Goal: Task Accomplishment & Management: Manage account settings

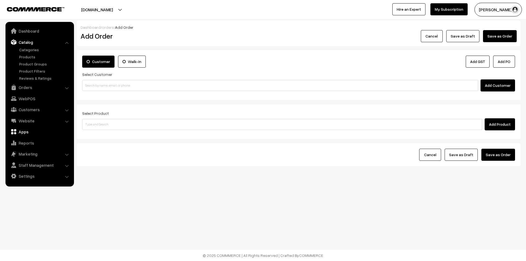
click at [22, 133] on link "Apps" at bounding box center [39, 132] width 65 height 10
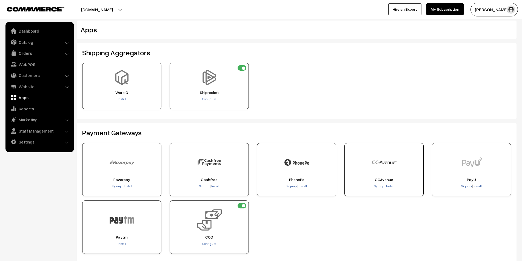
scroll to position [27, 0]
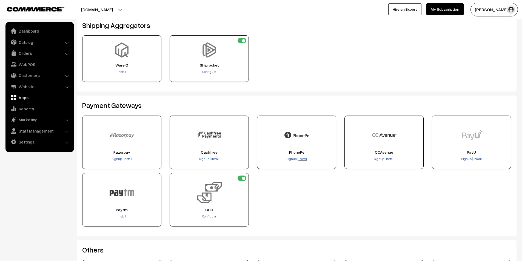
click at [302, 158] on span "Install" at bounding box center [303, 159] width 8 height 4
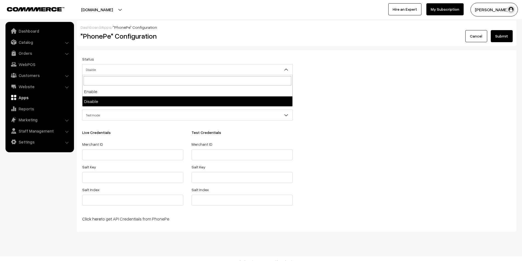
click at [287, 69] on b at bounding box center [286, 69] width 5 height 5
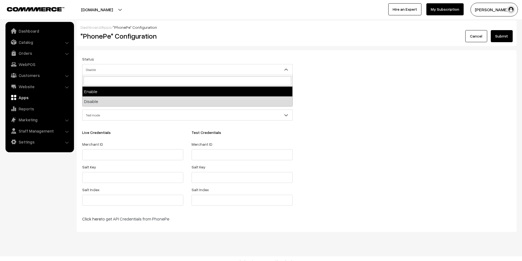
select select "1"
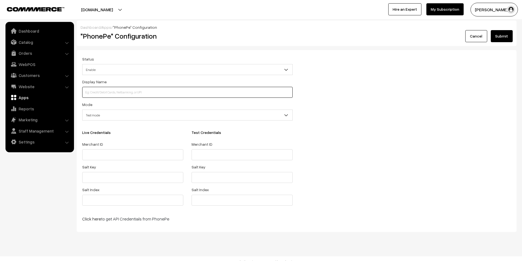
click at [192, 92] on input at bounding box center [187, 92] width 210 height 11
click at [103, 98] on input at bounding box center [187, 92] width 210 height 11
type input "t"
type input "T"
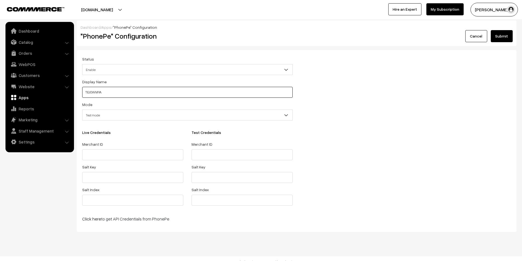
type input "TEJOWMYA"
click at [108, 114] on span "Test mode" at bounding box center [187, 115] width 210 height 10
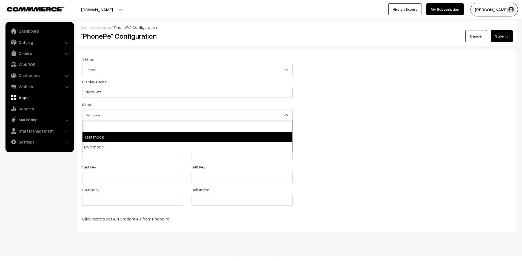
click at [108, 114] on span "Test mode" at bounding box center [187, 115] width 210 height 10
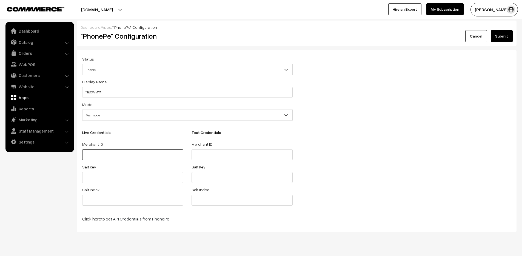
click at [104, 158] on input "text" at bounding box center [132, 154] width 101 height 11
click at [208, 155] on input "text" at bounding box center [242, 154] width 101 height 11
click at [92, 220] on link "Click here" at bounding box center [91, 218] width 19 height 5
click at [213, 149] on input "text" at bounding box center [242, 154] width 101 height 11
paste input "M23UZH74K2QTY"
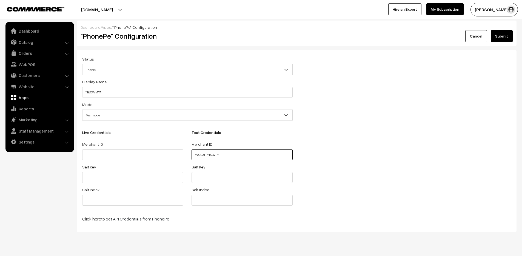
type input "M23UZH74K2QTY"
click at [412, 160] on div "Status Enable Disable Enable Display Name TEJOWMYA Mode Test mode Live mode Tes…" at bounding box center [296, 141] width 437 height 171
click at [199, 173] on input "text" at bounding box center [242, 177] width 101 height 11
click at [204, 145] on label "Merchant ID" at bounding box center [202, 144] width 21 height 6
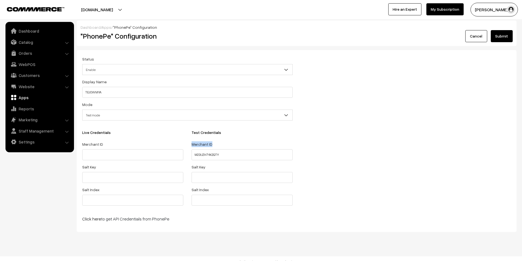
click at [204, 145] on label "Merchant ID" at bounding box center [202, 144] width 21 height 6
copy label "Merchant ID"
click at [349, 169] on div "Status Enable Disable Enable Display Name TEJOWMYA Mode Test mode Live mode Tes…" at bounding box center [296, 141] width 437 height 171
click at [500, 36] on button "Submit" at bounding box center [502, 36] width 22 height 12
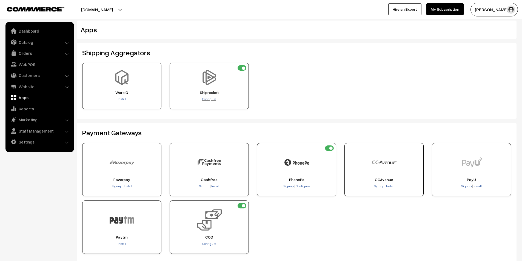
click at [207, 99] on span "Configure" at bounding box center [209, 99] width 14 height 4
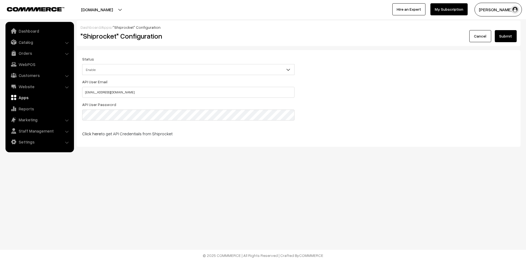
click at [504, 35] on button "Submit" at bounding box center [506, 36] width 22 height 12
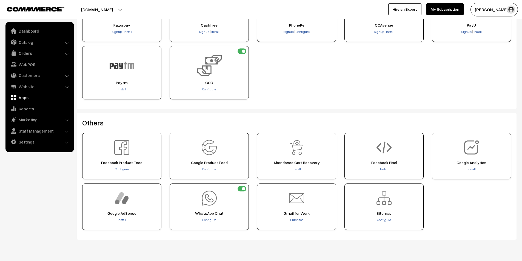
scroll to position [169, 0]
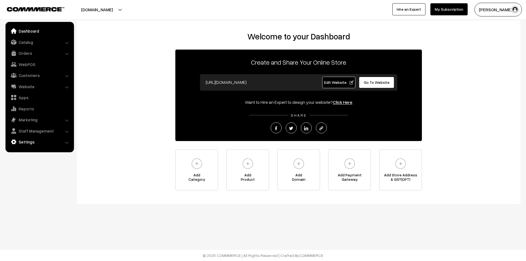
click at [22, 141] on link "Settings" at bounding box center [39, 142] width 65 height 10
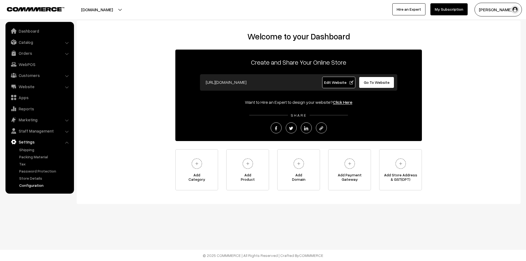
click at [26, 186] on link "Configuration" at bounding box center [45, 186] width 54 height 6
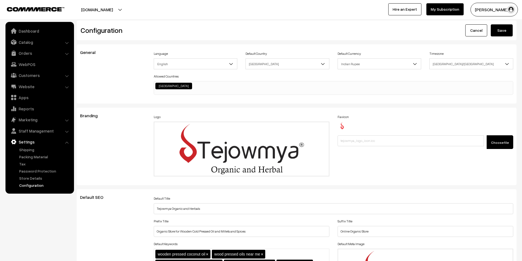
scroll to position [441, 0]
click at [27, 43] on link "Catalog" at bounding box center [39, 42] width 65 height 10
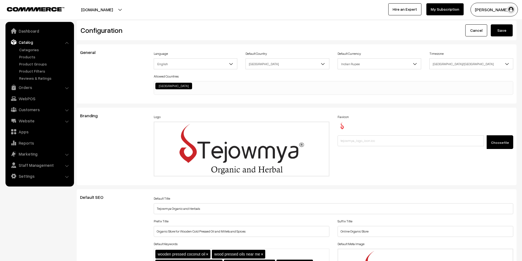
click at [27, 43] on link "Catalog" at bounding box center [39, 42] width 65 height 10
click at [29, 133] on link "Apps" at bounding box center [39, 132] width 65 height 10
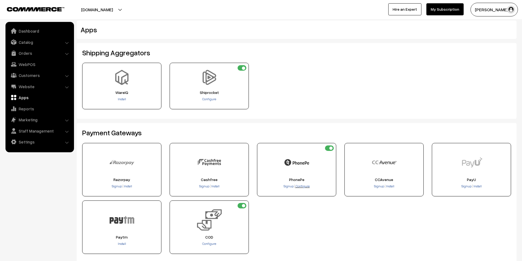
click at [302, 185] on span "Configure" at bounding box center [303, 186] width 14 height 4
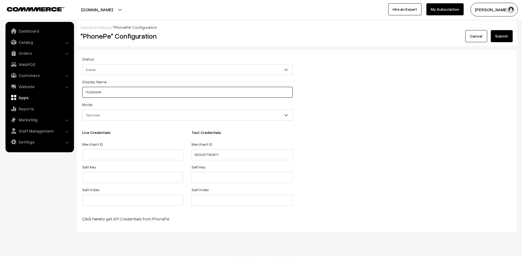
drag, startPoint x: 106, startPoint y: 93, endPoint x: 44, endPoint y: 92, distance: 62.5
click at [44, 92] on body "Thank you for showing interest. Our team will call you shortly. Close [DOMAIN_N…" at bounding box center [261, 134] width 522 height 268
type input "Phone"
click at [31, 99] on link "Apps" at bounding box center [39, 98] width 65 height 10
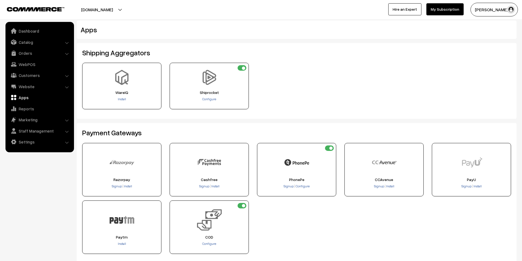
drag, startPoint x: 312, startPoint y: 164, endPoint x: 302, endPoint y: 165, distance: 10.5
click at [302, 165] on div "PhonePe Signup Configure" at bounding box center [296, 169] width 79 height 53
click at [301, 185] on span "Configure" at bounding box center [303, 186] width 14 height 4
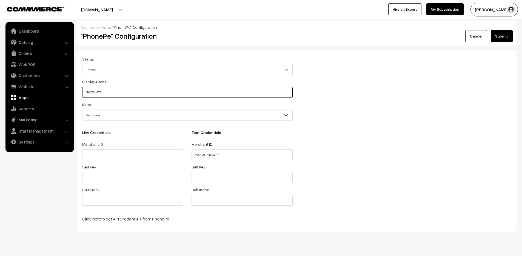
click at [119, 90] on input "TEJOWMYA" at bounding box center [187, 92] width 210 height 11
type input "Phone Pe"
click at [376, 140] on div "Status Enable Disable Enable Display Name Phone Pe Mode Test mode Live mode Tes…" at bounding box center [296, 141] width 437 height 171
click at [503, 38] on button "Submit" at bounding box center [502, 36] width 22 height 12
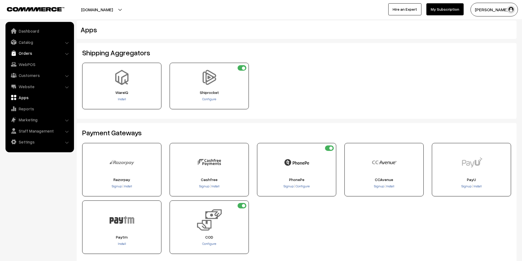
click at [30, 54] on link "Orders" at bounding box center [39, 53] width 65 height 10
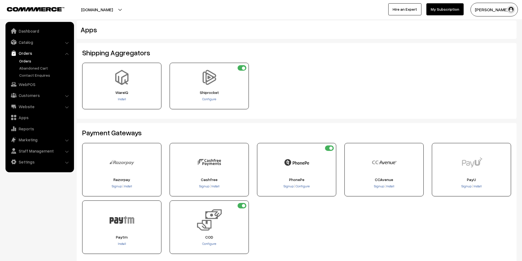
click at [31, 61] on link "Orders" at bounding box center [45, 61] width 54 height 6
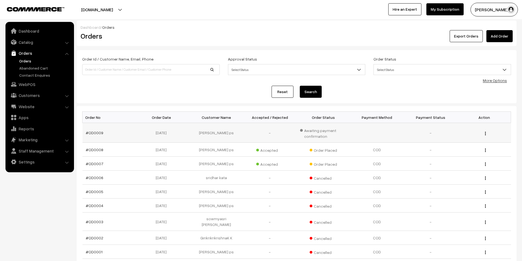
click at [486, 135] on img "button" at bounding box center [485, 134] width 1 height 4
click at [450, 144] on link "View" at bounding box center [461, 141] width 47 height 12
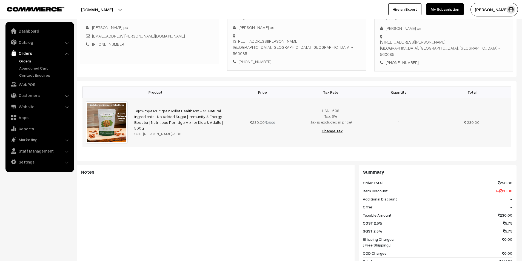
scroll to position [30, 0]
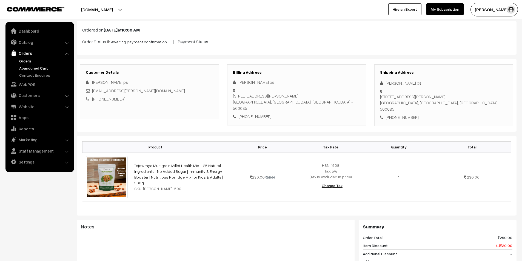
click at [32, 68] on link "Abandoned Cart" at bounding box center [45, 68] width 54 height 6
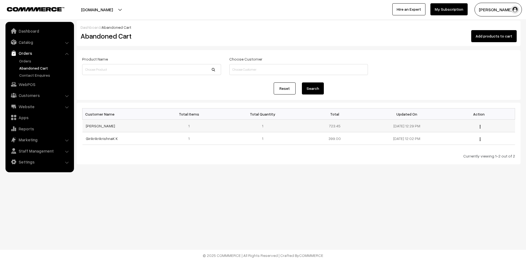
click at [481, 127] on img "button" at bounding box center [480, 127] width 1 height 4
click at [25, 75] on link "Contact Enquires" at bounding box center [45, 75] width 54 height 6
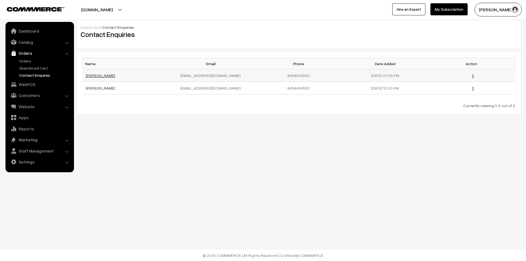
click at [104, 76] on link "[PERSON_NAME]" at bounding box center [100, 75] width 29 height 5
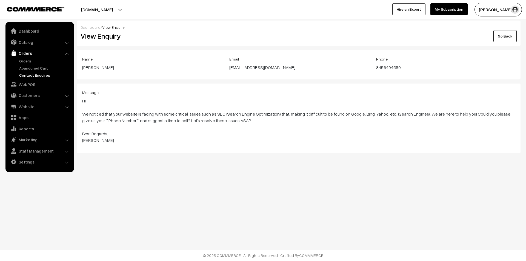
drag, startPoint x: 105, startPoint y: 115, endPoint x: 187, endPoint y: 138, distance: 85.1
click at [187, 138] on blockquote "Hi, We noticed that your website is facing with some critical issues such as SE…" at bounding box center [298, 121] width 433 height 46
click at [188, 134] on blockquote "Hi, We noticed that your website is facing with some critical issues such as SE…" at bounding box center [298, 121] width 433 height 46
click at [29, 62] on link "Orders" at bounding box center [45, 61] width 54 height 6
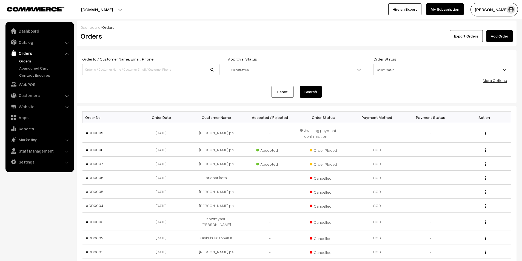
click at [500, 82] on link "More Options" at bounding box center [495, 80] width 24 height 5
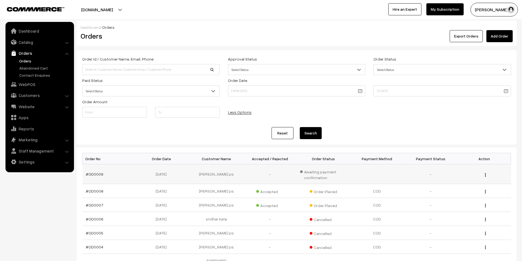
click at [485, 177] on img "button" at bounding box center [485, 175] width 1 height 4
click at [490, 9] on button "[PERSON_NAME] ps" at bounding box center [494, 10] width 47 height 14
click at [476, 29] on link "My Profile" at bounding box center [494, 27] width 47 height 12
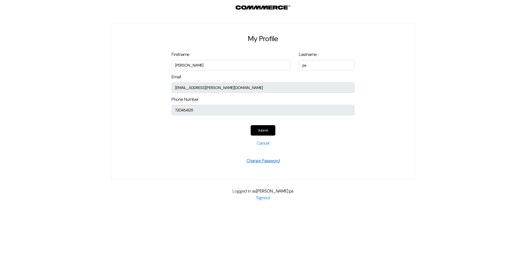
click at [268, 161] on link "Change Password" at bounding box center [263, 161] width 33 height 6
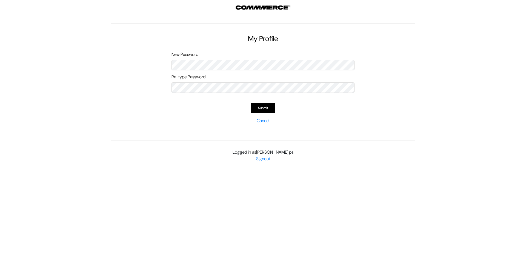
click at [373, 124] on div "My Profile Firstname Chalapathi Lastname ps Email ps.chalapathi@gmail.com Phone…" at bounding box center [263, 82] width 304 height 118
click at [264, 109] on button "Submit" at bounding box center [263, 108] width 25 height 10
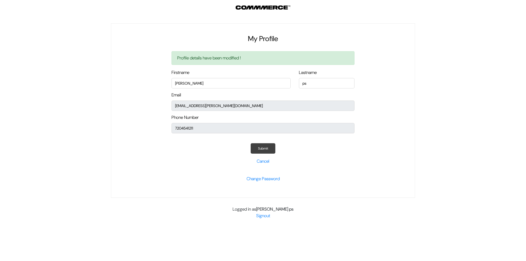
click at [262, 149] on button "Submit" at bounding box center [263, 148] width 25 height 10
